Goal: Find contact information: Find contact information

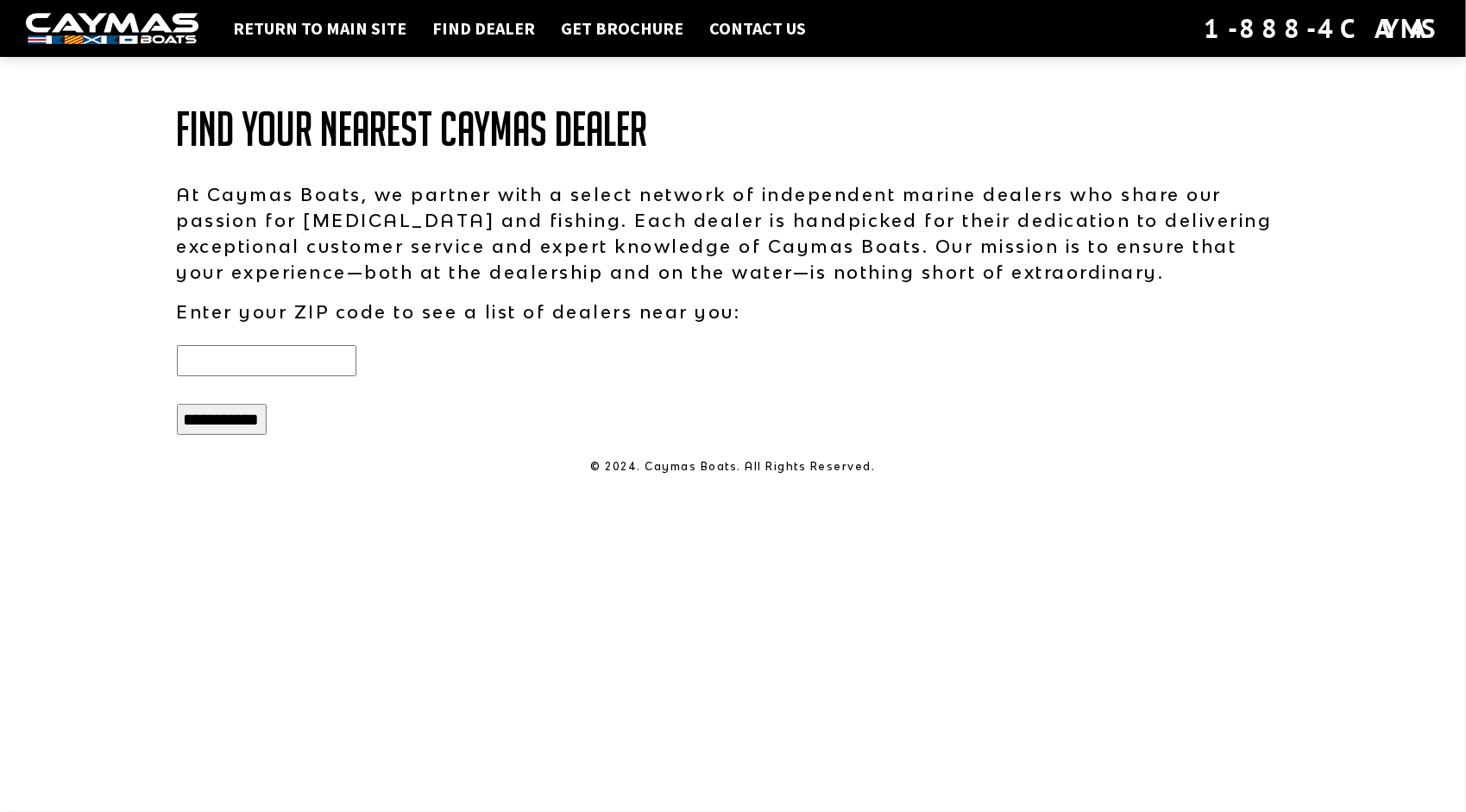
click at [269, 355] on input "text" at bounding box center [266, 361] width 179 height 31
type input "*****"
click at [242, 409] on input "**********" at bounding box center [222, 419] width 90 height 31
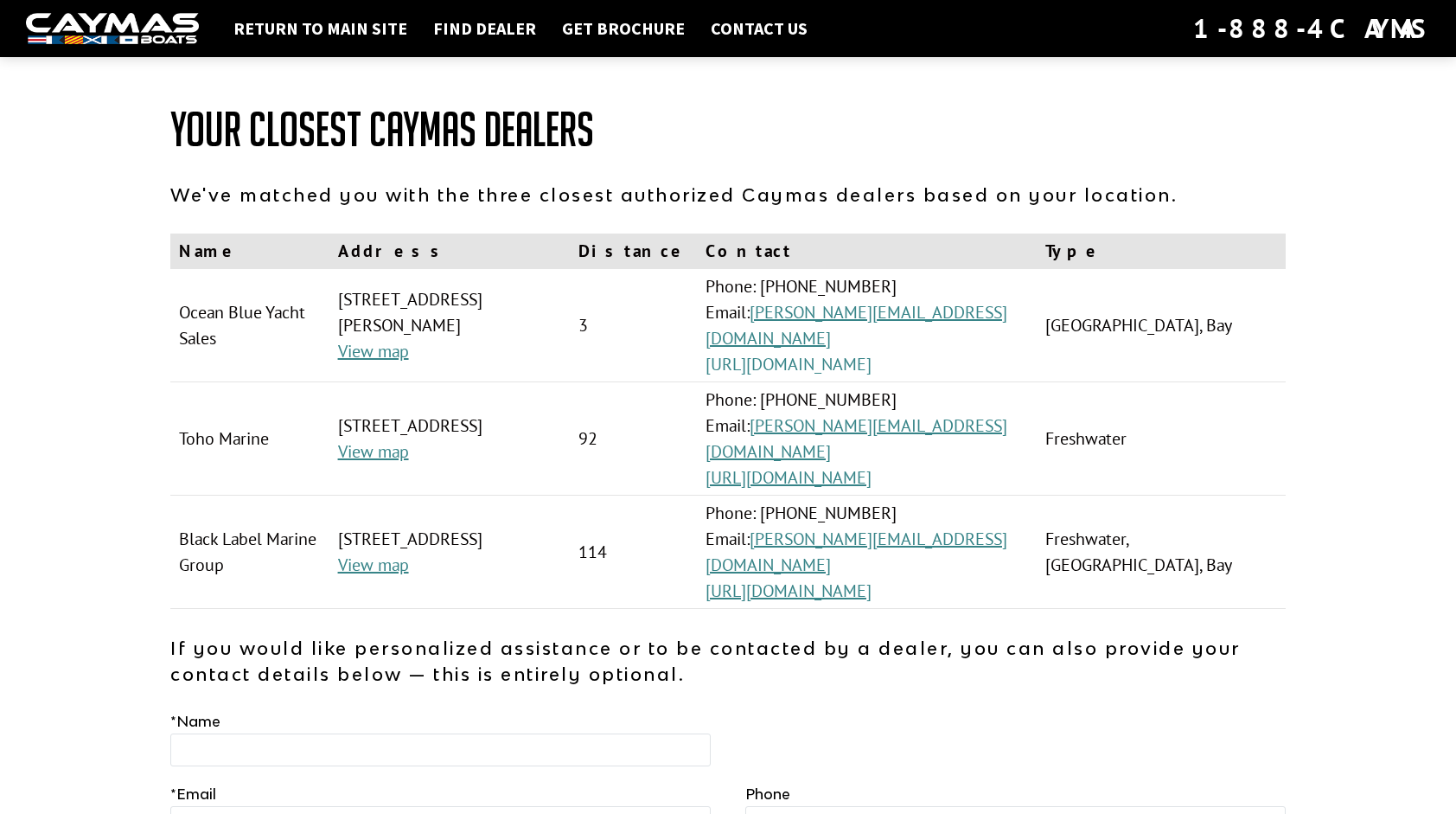
click at [872, 361] on link "https://www.oceanblueyachtsales.com/" at bounding box center [789, 363] width 166 height 23
